Goal: Task Accomplishment & Management: Manage account settings

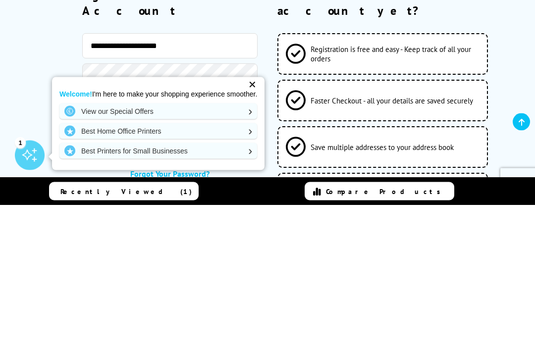
scroll to position [247, 0]
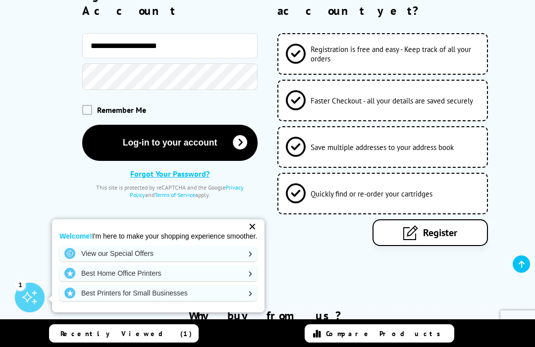
click at [88, 105] on span at bounding box center [87, 110] width 10 height 10
click at [84, 106] on input "checkbox" at bounding box center [84, 106] width 0 height 0
click at [202, 125] on button "Log-in to your account" at bounding box center [170, 143] width 176 height 36
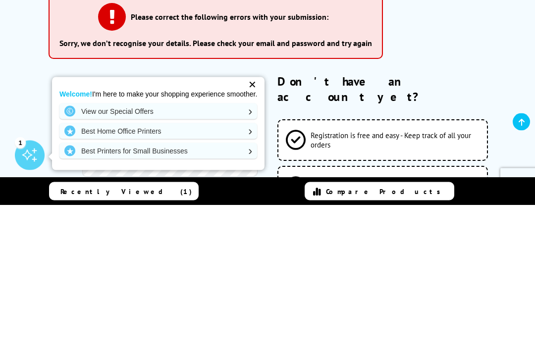
scroll to position [19, 0]
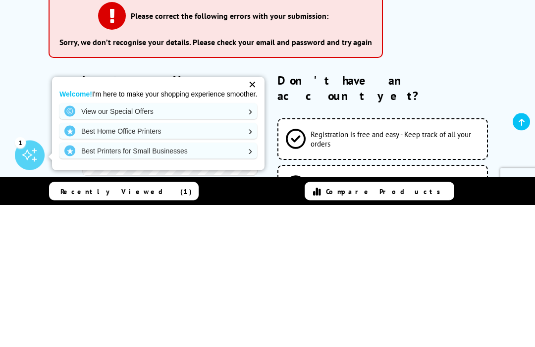
click at [417, 324] on span "Faster Checkout - all your details are saved securely" at bounding box center [392, 328] width 162 height 9
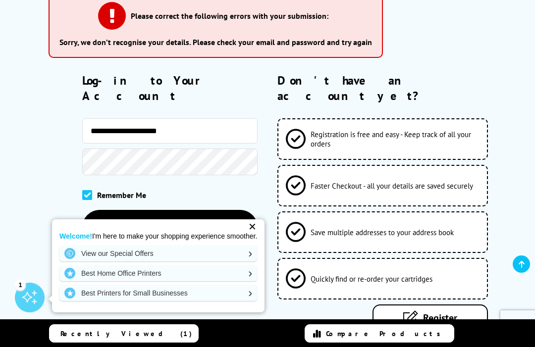
click at [205, 210] on button "Log-in to your account" at bounding box center [170, 228] width 176 height 36
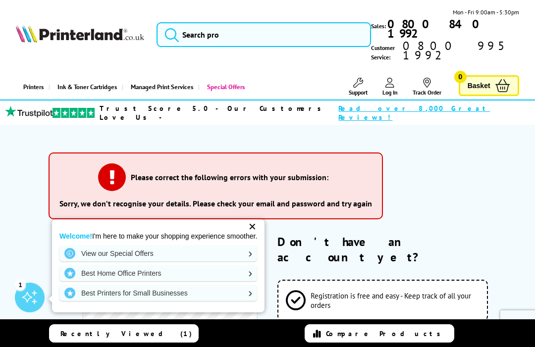
scroll to position [31, 0]
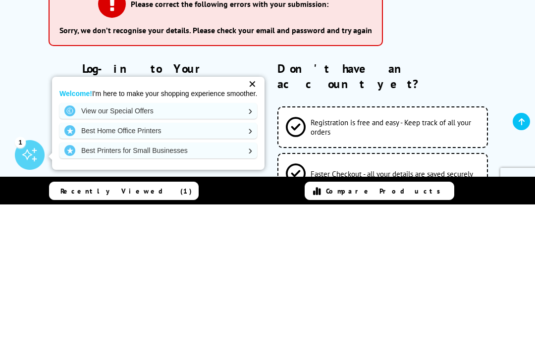
click at [504, 249] on div "Registration is free and easy - Keep track of all your orders Faster Checkout -…" at bounding box center [394, 339] width 234 height 181
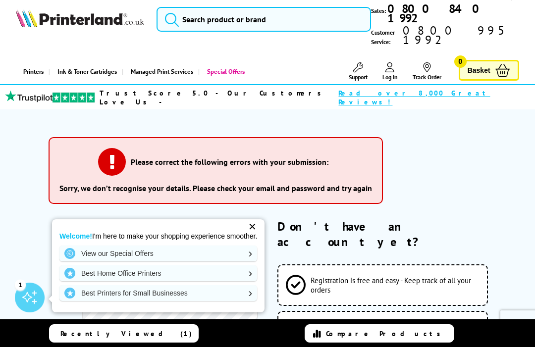
scroll to position [0, 0]
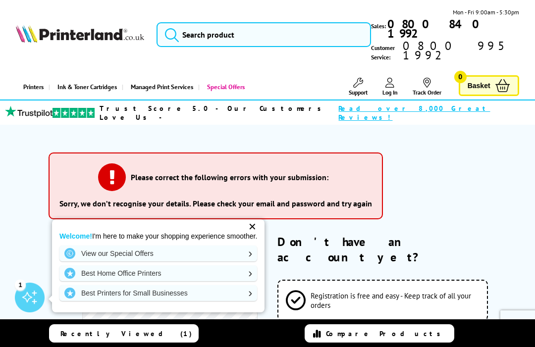
click at [259, 230] on div "✕" at bounding box center [252, 227] width 14 height 14
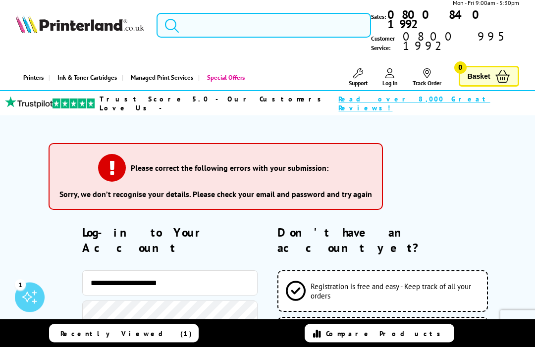
scroll to position [9, 0]
click at [210, 270] on input "**********" at bounding box center [170, 282] width 176 height 25
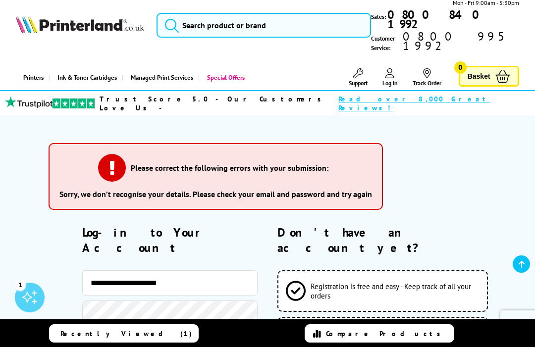
scroll to position [9, 0]
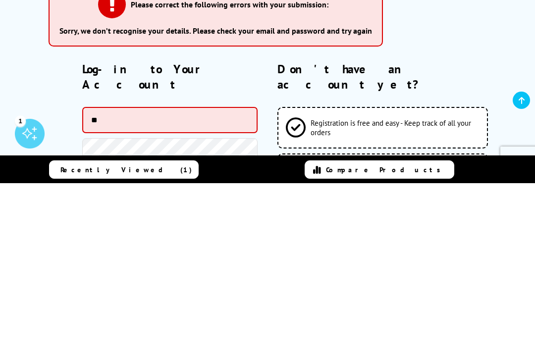
type input "*"
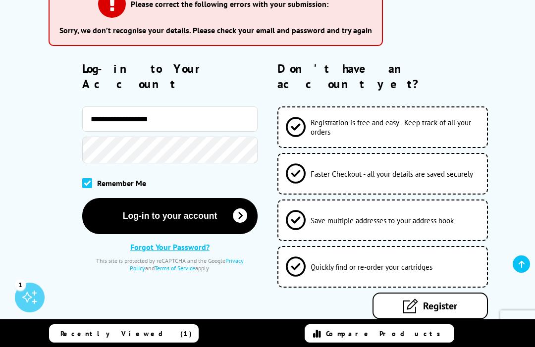
scroll to position [173, 0]
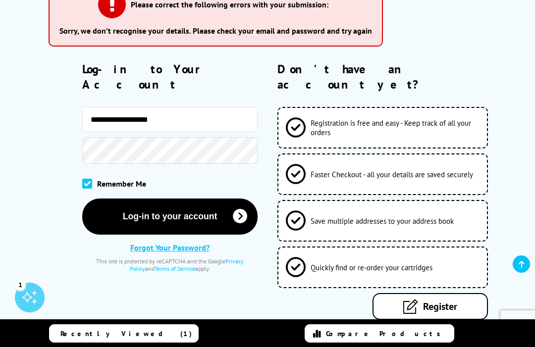
type input "**********"
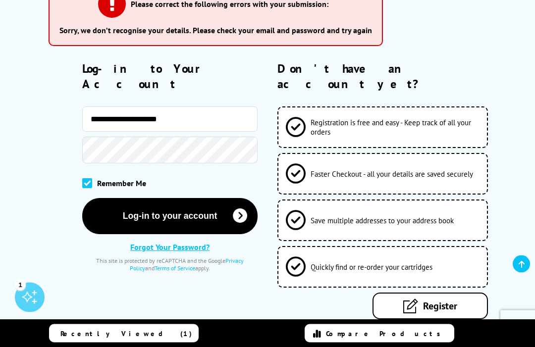
scroll to position [173, 0]
click at [195, 242] on link "Forgot Your Password?" at bounding box center [169, 247] width 79 height 10
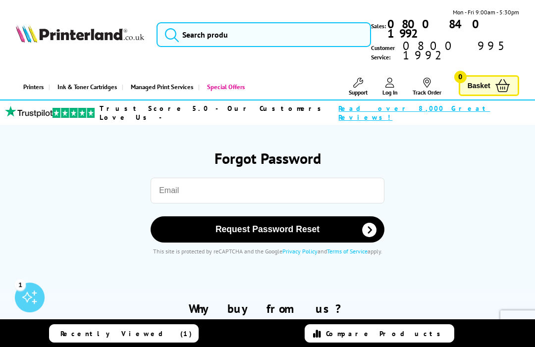
click at [251, 178] on input "email" at bounding box center [268, 191] width 234 height 26
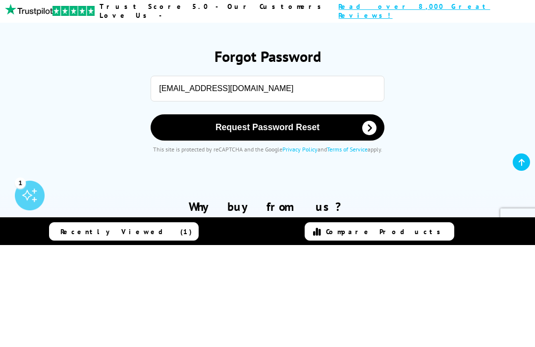
type input "[EMAIL_ADDRESS][DOMAIN_NAME]"
click at [303, 224] on span "Request Password Reset" at bounding box center [267, 229] width 208 height 10
